Goal: Find specific page/section

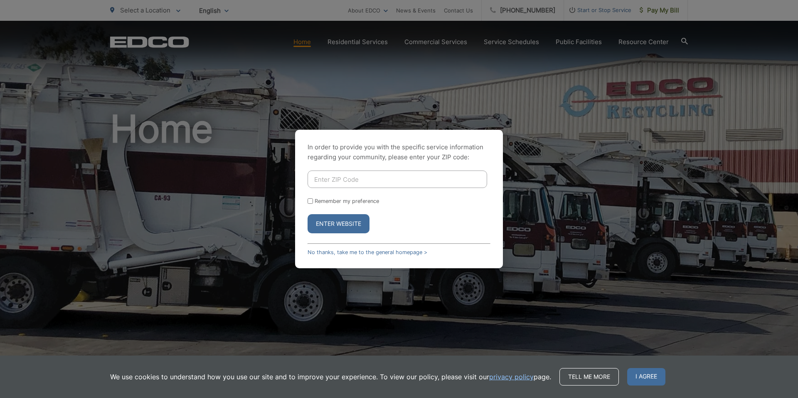
click at [323, 177] on input "Enter ZIP Code" at bounding box center [398, 178] width 180 height 17
type input "92078"
click at [334, 227] on button "Enter Website" at bounding box center [339, 223] width 62 height 19
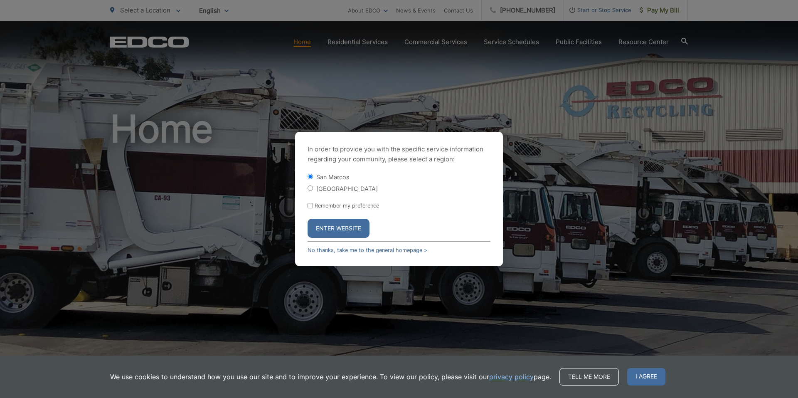
click at [334, 227] on button "Enter Website" at bounding box center [339, 228] width 62 height 19
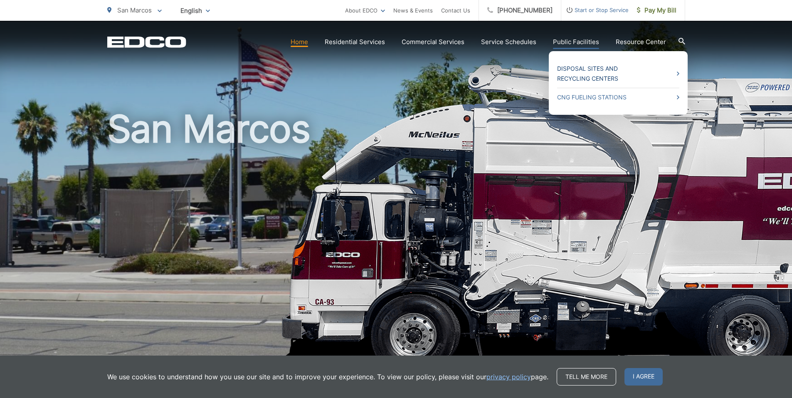
click at [585, 78] on link "Disposal Sites and Recycling Centers" at bounding box center [618, 74] width 122 height 20
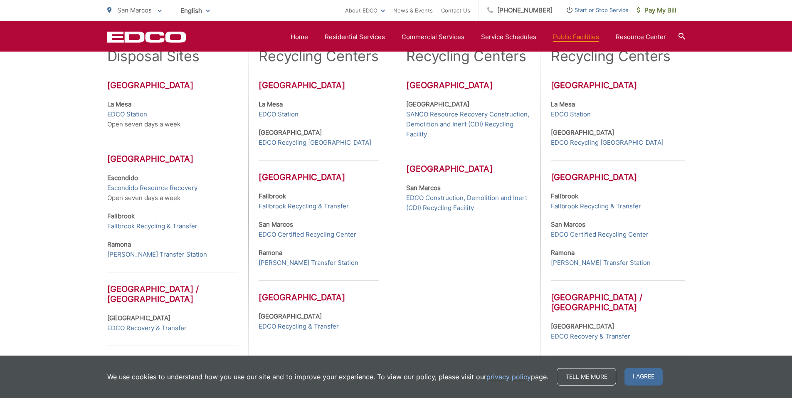
scroll to position [291, 0]
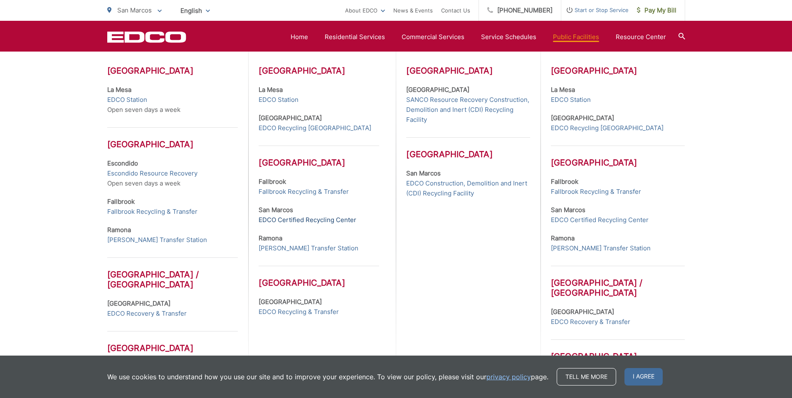
click at [277, 221] on link "EDCO Certified Recycling Center" at bounding box center [308, 220] width 98 height 10
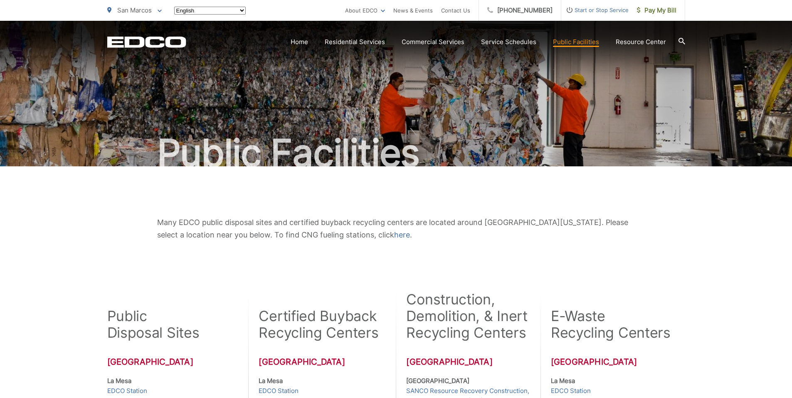
scroll to position [291, 0]
